Goal: Task Accomplishment & Management: Use online tool/utility

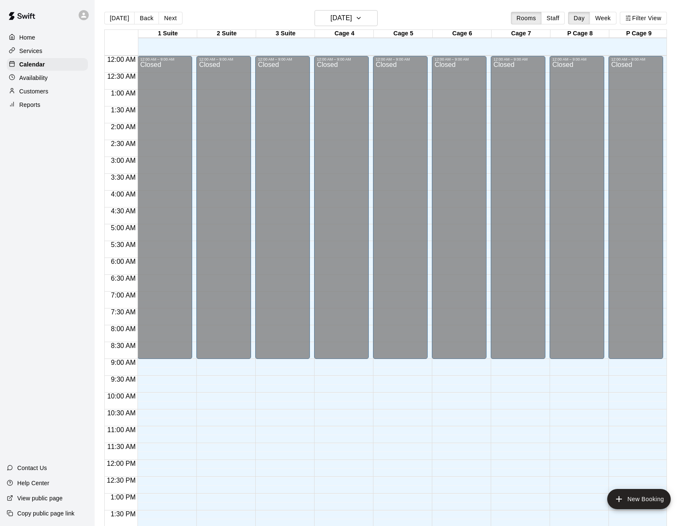
scroll to position [303, 0]
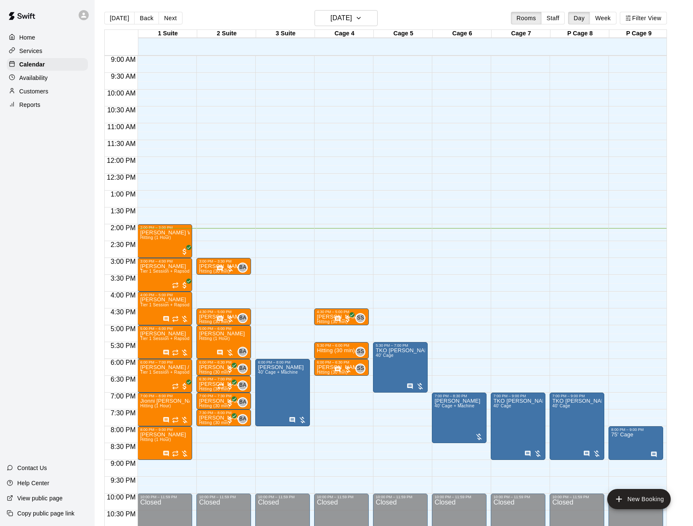
click at [60, 99] on div "Reports" at bounding box center [47, 104] width 81 height 13
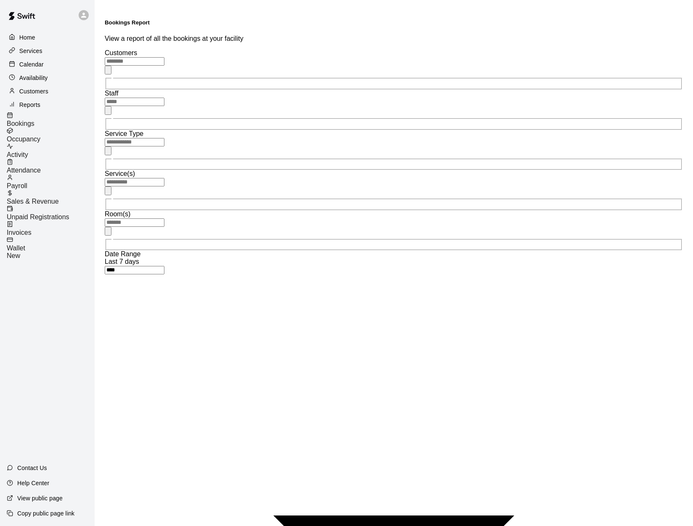
click at [156, 65] on div "​" at bounding box center [394, 73] width 578 height 33
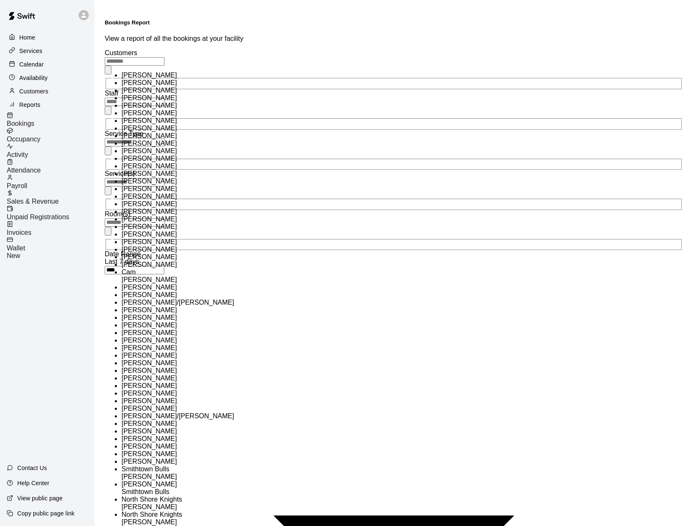
click at [216, 97] on div "​" at bounding box center [394, 113] width 578 height 33
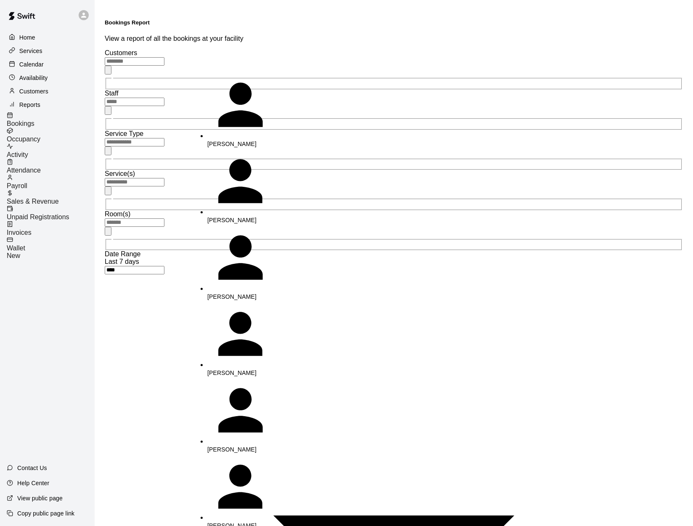
click at [228, 216] on p "[PERSON_NAME]" at bounding box center [251, 220] width 88 height 8
type input "**********"
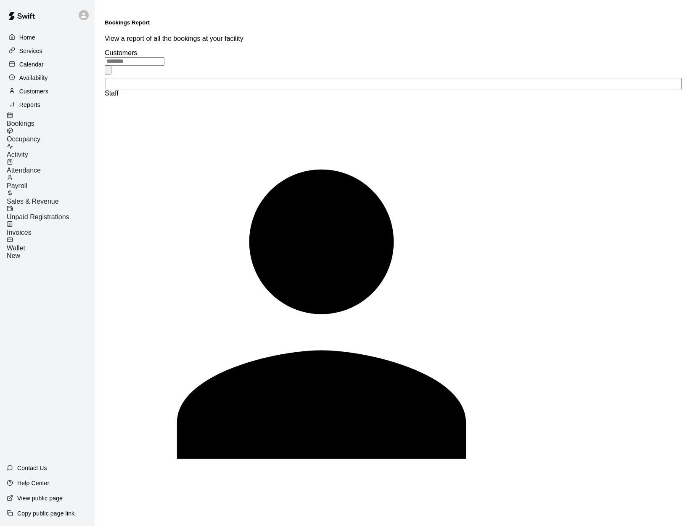
type input "*****"
click at [37, 58] on div "Calendar" at bounding box center [47, 64] width 81 height 13
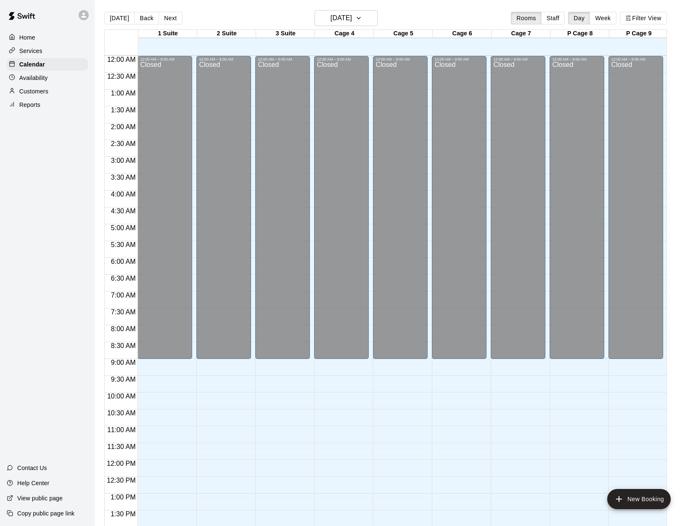
scroll to position [303, 0]
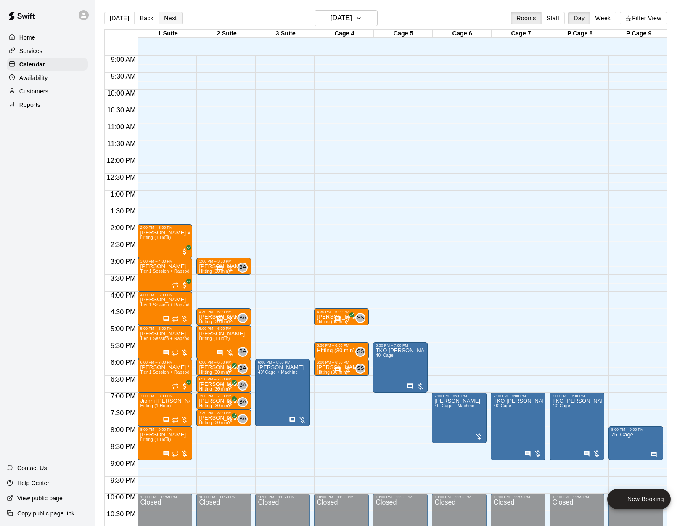
click at [172, 20] on button "Next" at bounding box center [171, 18] width 24 height 13
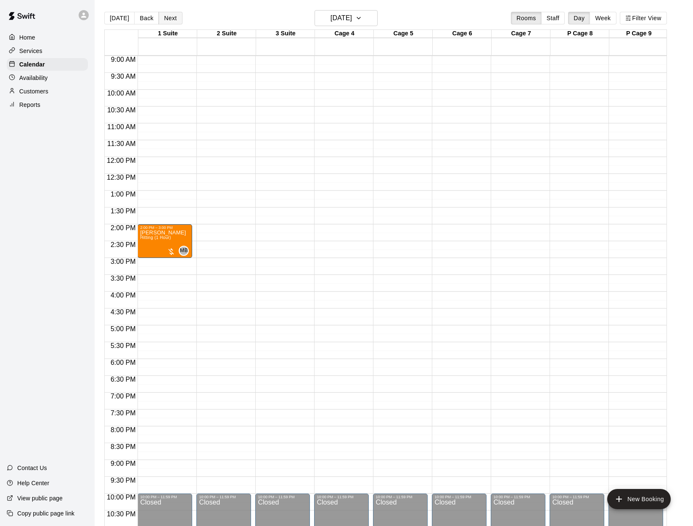
click at [171, 22] on button "Next" at bounding box center [171, 18] width 24 height 13
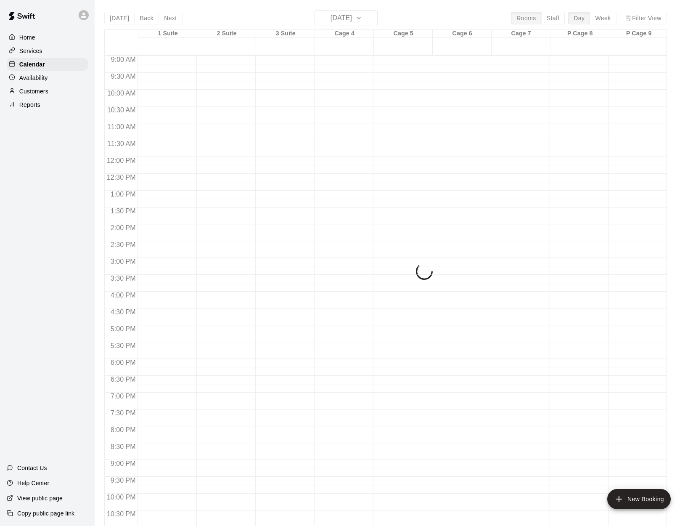
click at [171, 22] on div "[DATE] Back [DATE][DATE] Rooms Staff Day Week Filter View 1 Suite 21 Sun 2 Suit…" at bounding box center [385, 273] width 563 height 526
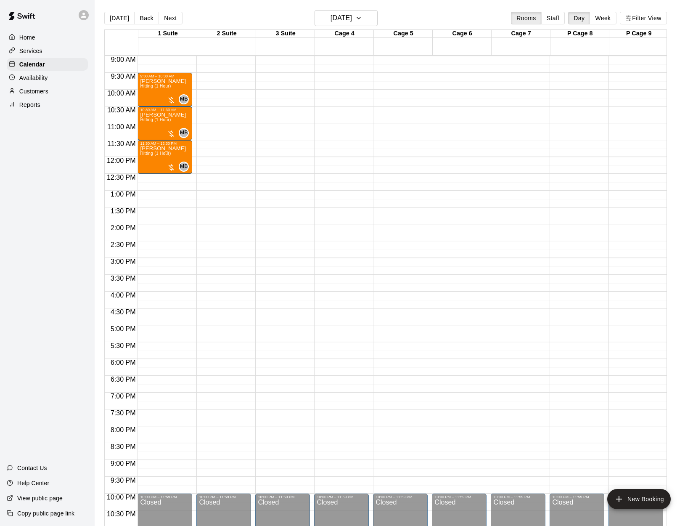
click at [170, 25] on div "[DATE] Back [DATE][DATE] Rooms Staff Day Week Filter View" at bounding box center [385, 19] width 563 height 19
click at [170, 22] on button "Next" at bounding box center [171, 18] width 24 height 13
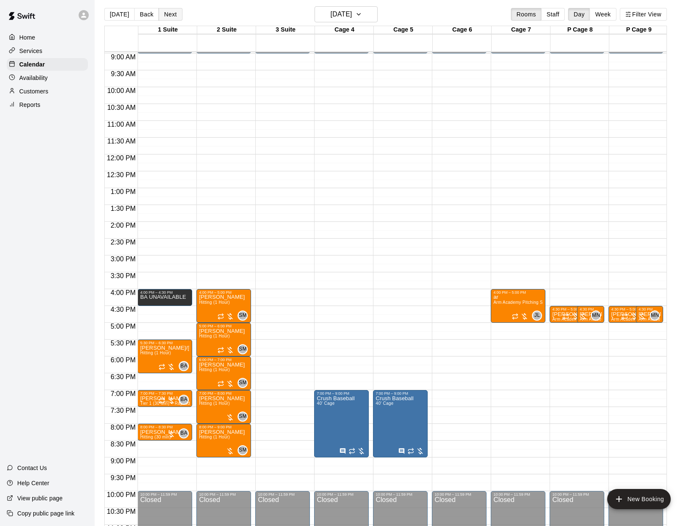
scroll to position [5, 0]
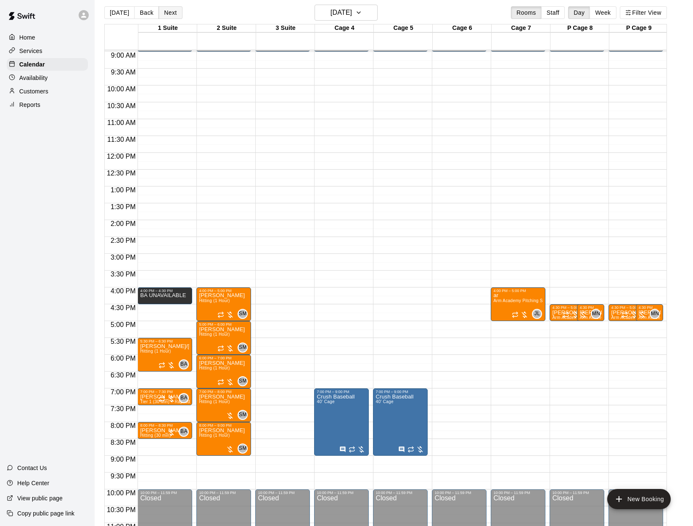
click at [171, 12] on button "Next" at bounding box center [171, 12] width 24 height 13
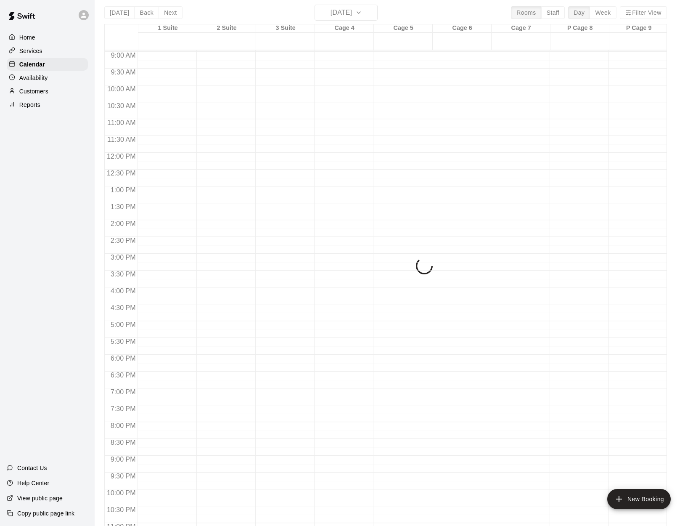
scroll to position [6, 0]
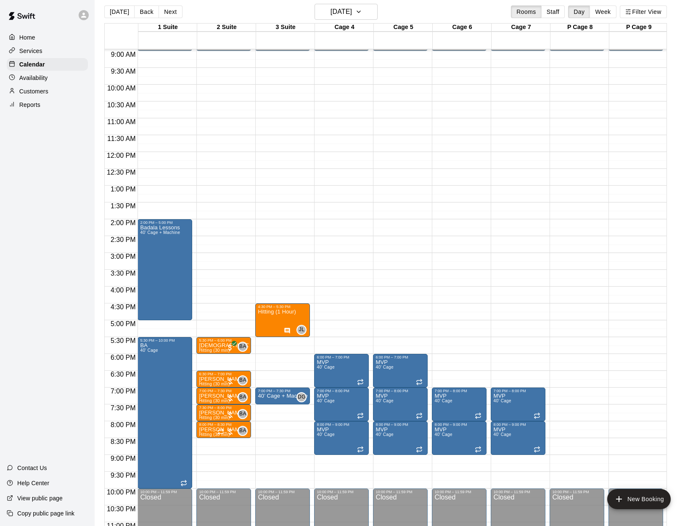
click at [43, 110] on div "Home Services Calendar Availability Customers Reports" at bounding box center [47, 71] width 95 height 82
click at [42, 105] on div "Reports" at bounding box center [47, 104] width 81 height 13
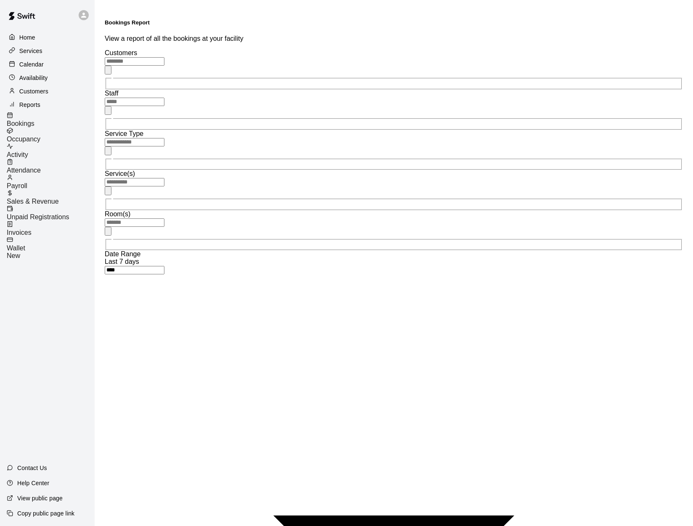
click at [164, 98] on input "text" at bounding box center [135, 102] width 60 height 8
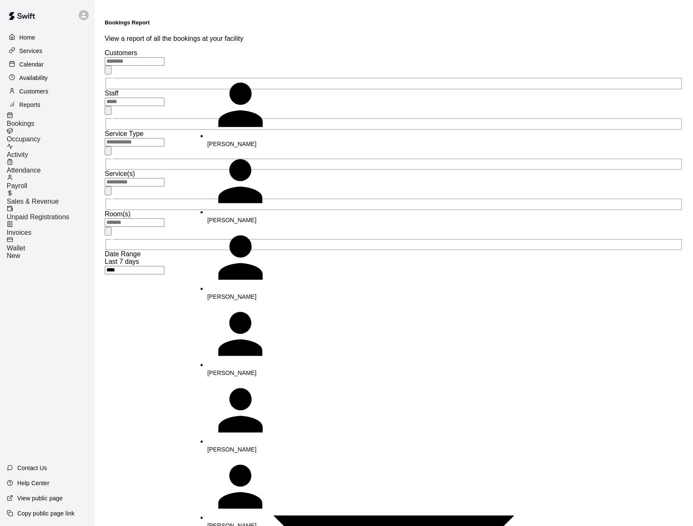
click at [215, 148] on div "[PERSON_NAME]" at bounding box center [251, 186] width 88 height 77
type input "**********"
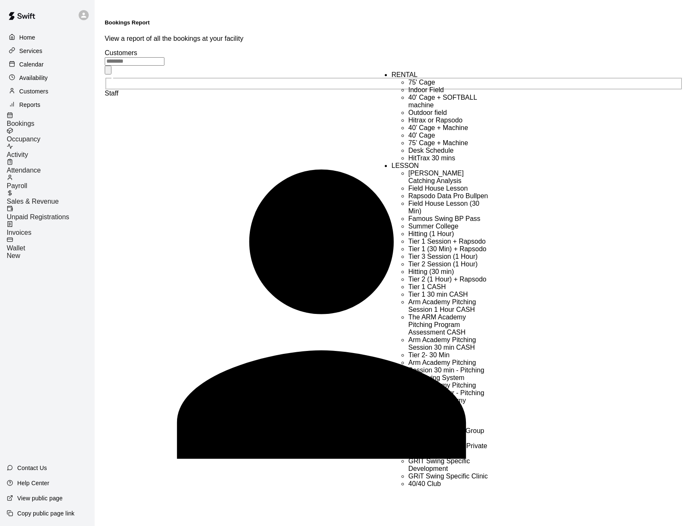
click at [395, 21] on div "Bookings Report View a report of all the bookings at your facility" at bounding box center [394, 30] width 578 height 23
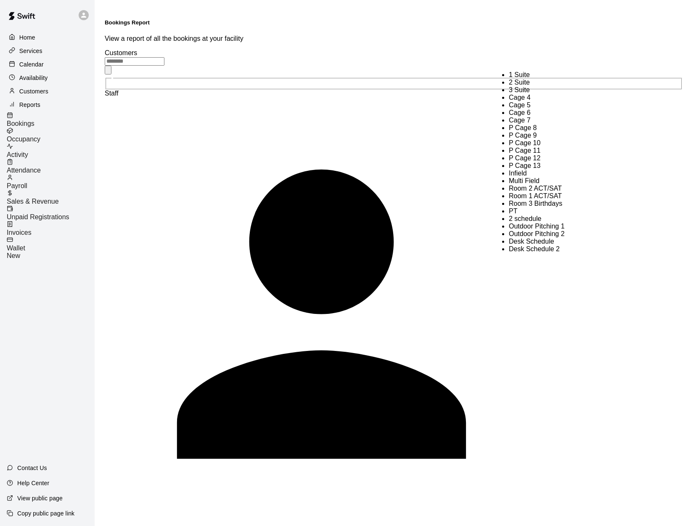
click at [540, 28] on div "Bookings Report View a report of all the bookings at your facility" at bounding box center [394, 30] width 578 height 23
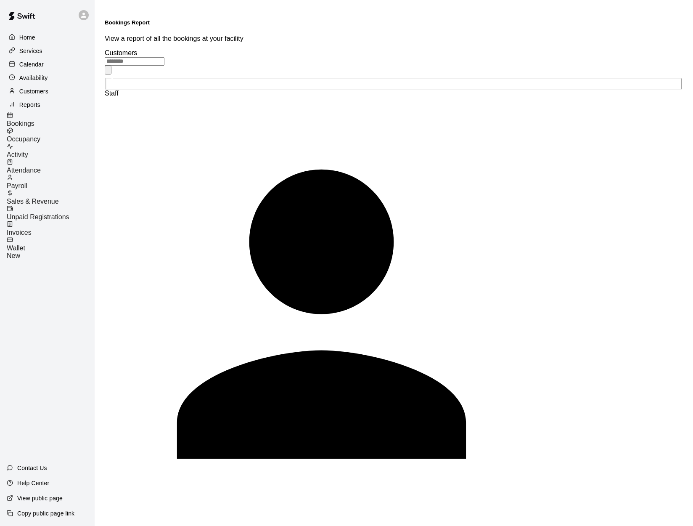
drag, startPoint x: 633, startPoint y: 90, endPoint x: 632, endPoint y: 98, distance: 7.6
type input "******"
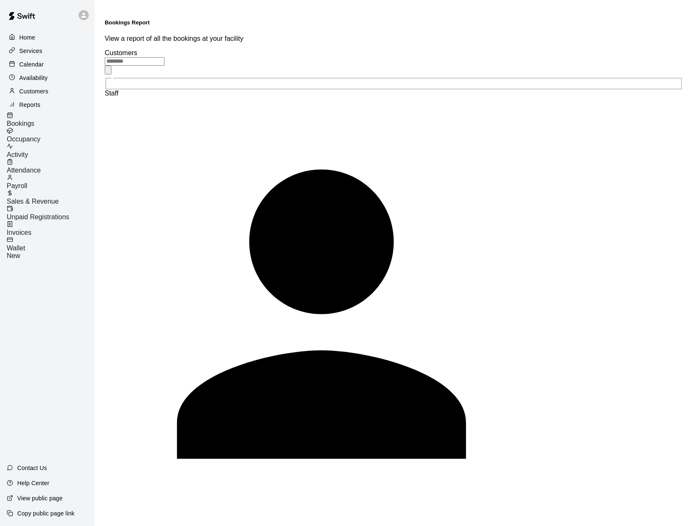
click at [22, 42] on div "Home" at bounding box center [47, 37] width 81 height 13
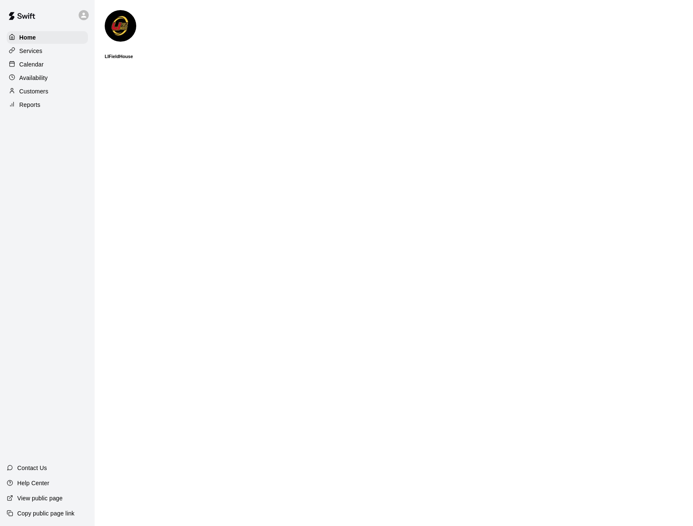
click at [48, 69] on div "Calendar" at bounding box center [47, 64] width 81 height 13
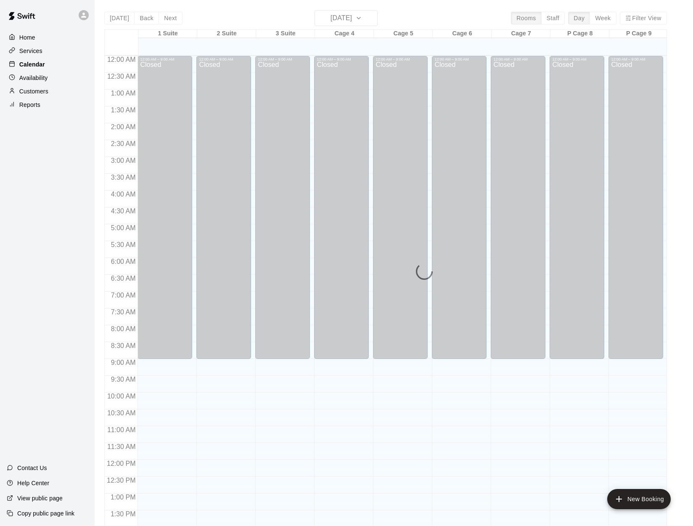
scroll to position [303, 0]
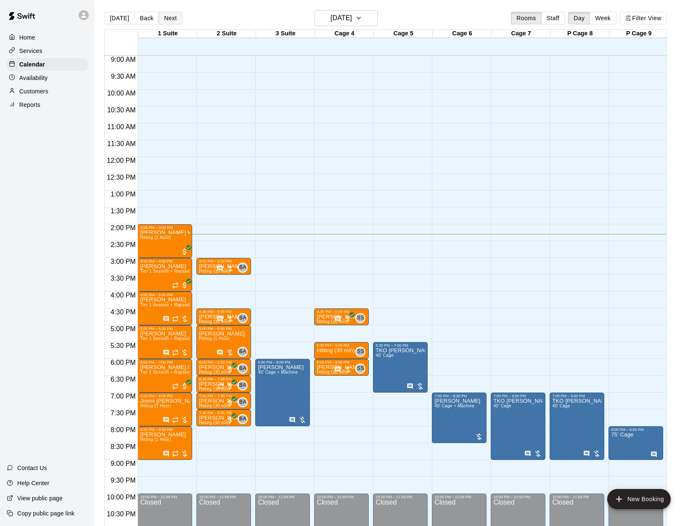
click at [171, 16] on button "Next" at bounding box center [171, 18] width 24 height 13
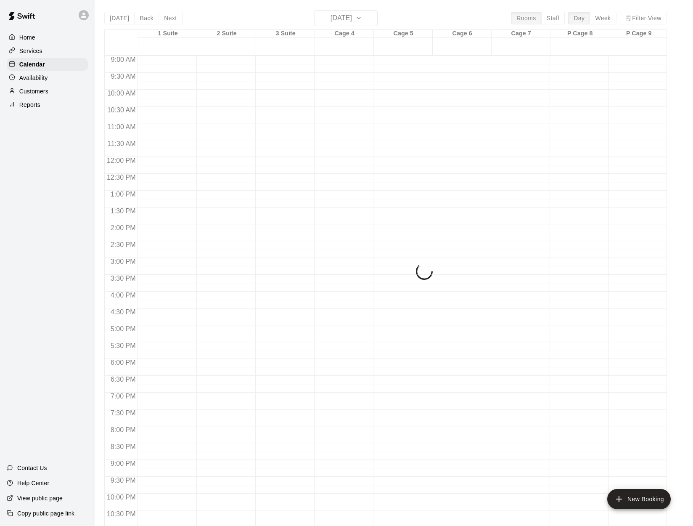
click at [171, 16] on div "[DATE] Back [DATE][DATE] Rooms Staff Day Week Filter View 1 Suite 20 Sat 2 Suit…" at bounding box center [385, 273] width 563 height 526
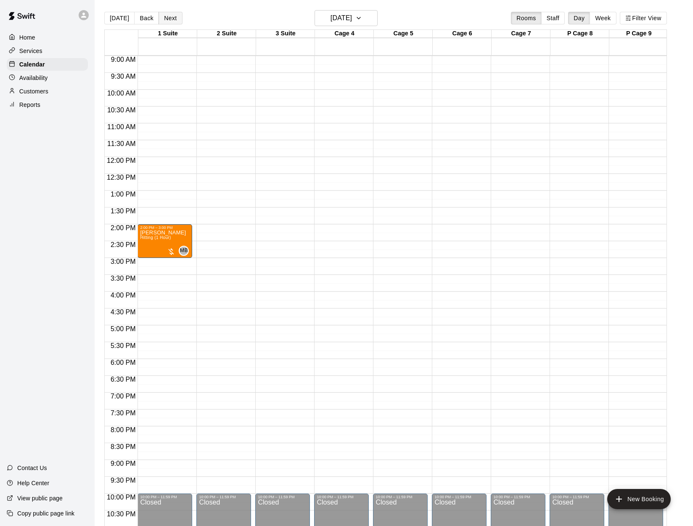
click at [170, 15] on button "Next" at bounding box center [171, 18] width 24 height 13
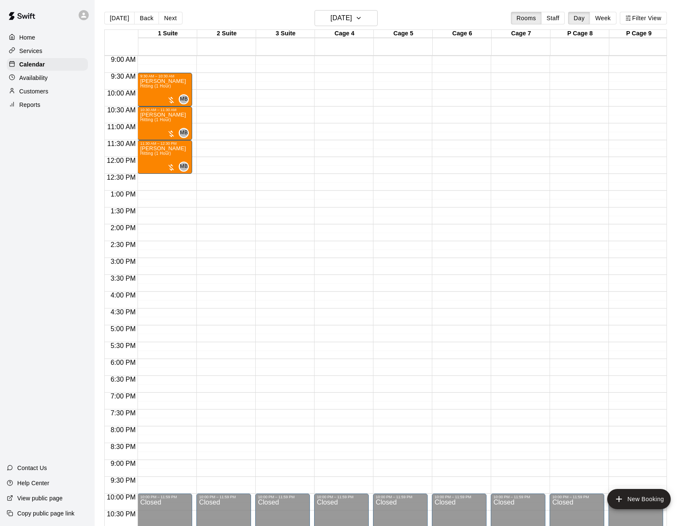
click at [170, 14] on button "Next" at bounding box center [171, 18] width 24 height 13
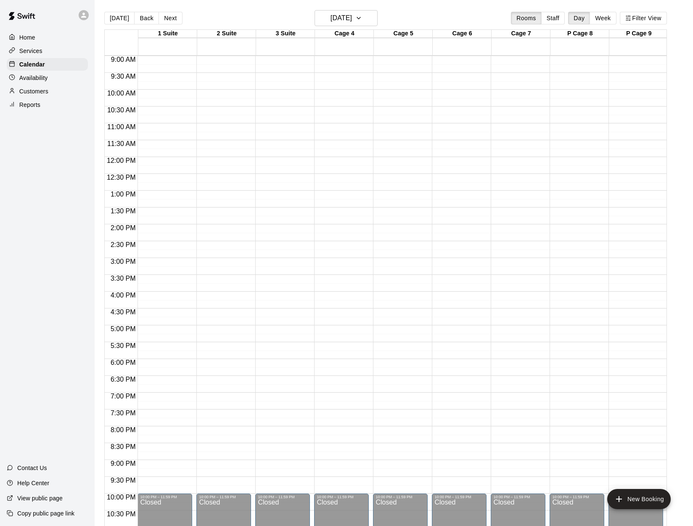
click at [170, 14] on button "Next" at bounding box center [171, 18] width 24 height 13
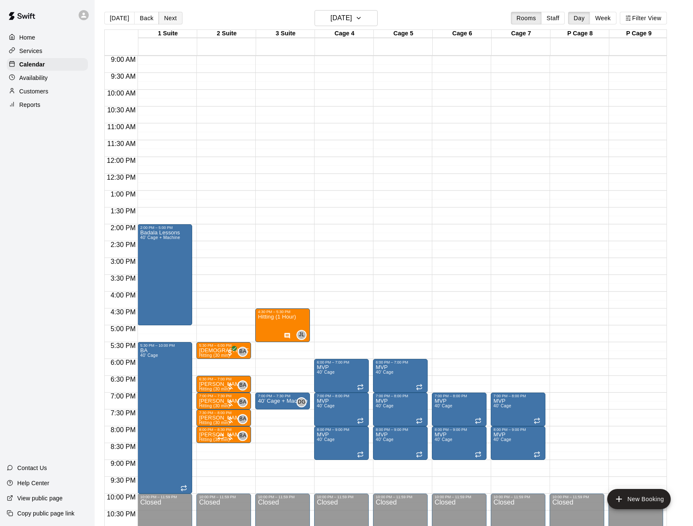
click at [176, 22] on button "Next" at bounding box center [171, 18] width 24 height 13
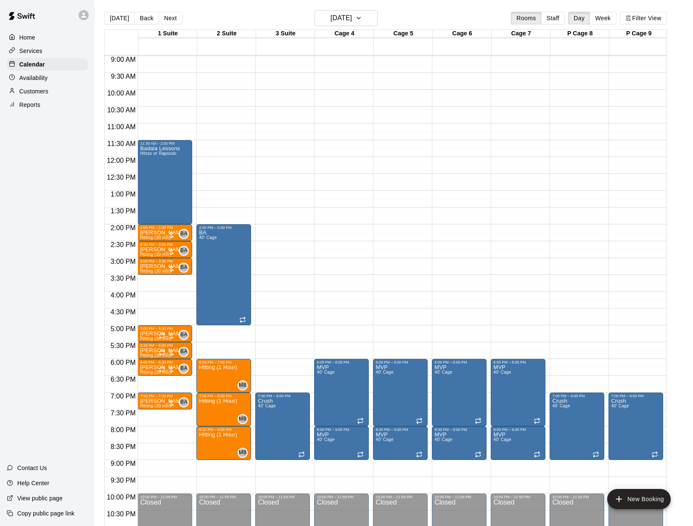
click at [31, 11] on img at bounding box center [22, 15] width 44 height 25
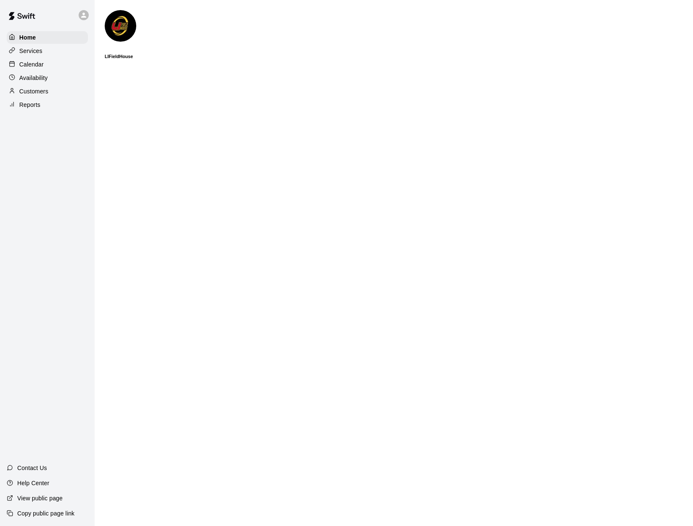
click at [31, 11] on img at bounding box center [22, 15] width 44 height 25
